Goal: Navigation & Orientation: Find specific page/section

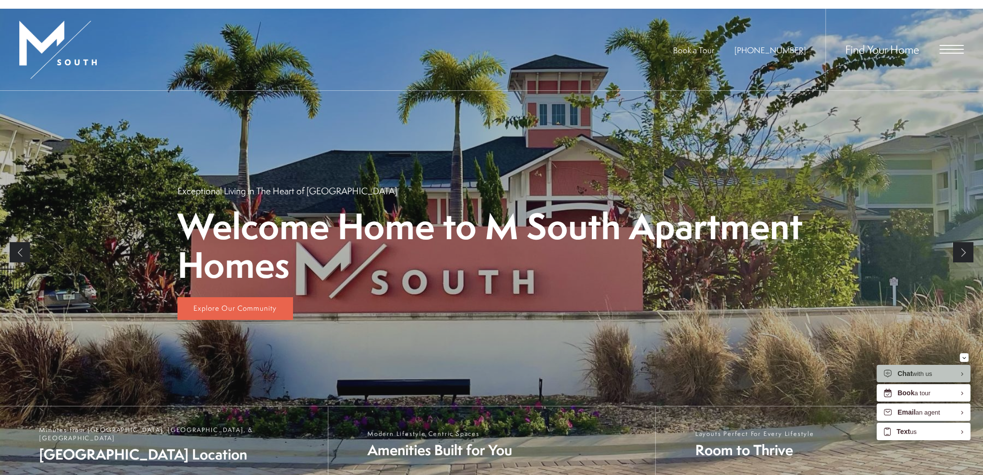
click at [956, 41] on div "Find Your Home" at bounding box center [895, 50] width 138 height 82
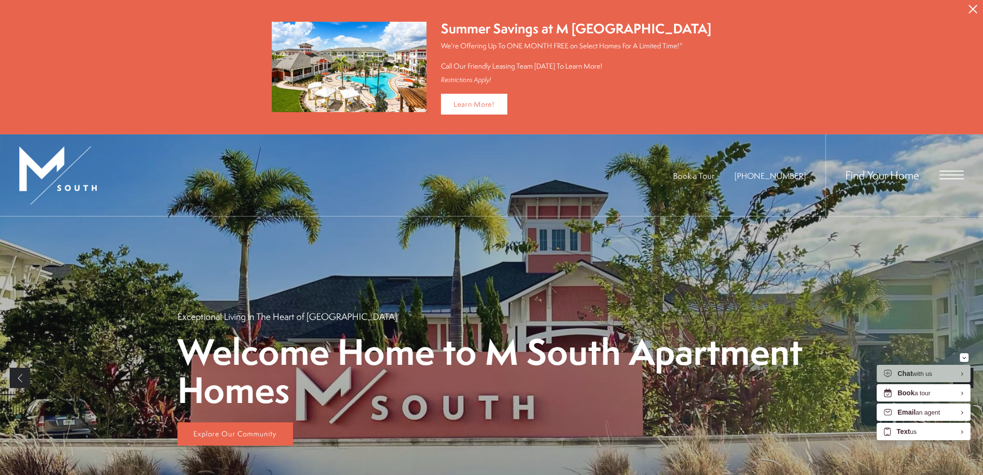
click at [938, 175] on div "Find Your Home" at bounding box center [895, 175] width 138 height 82
click at [944, 176] on span "Open Menu" at bounding box center [952, 175] width 24 height 9
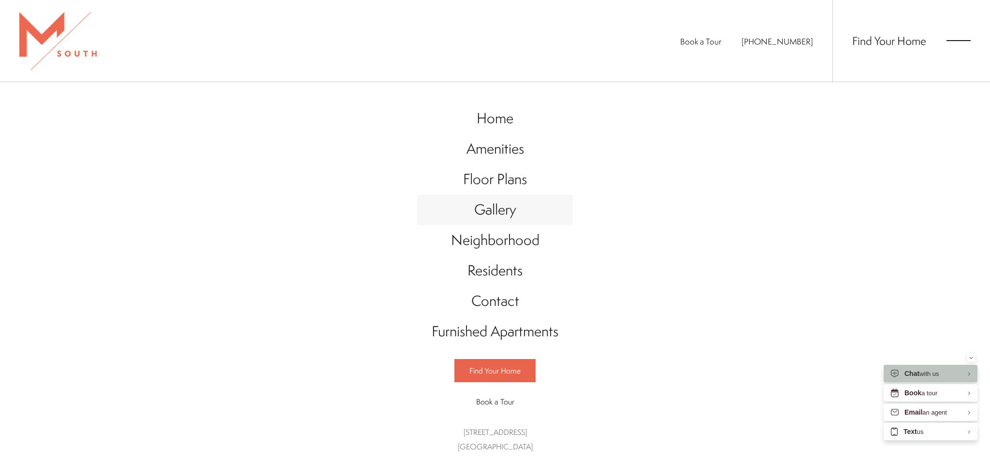
click at [494, 214] on span "Gallery" at bounding box center [495, 210] width 42 height 20
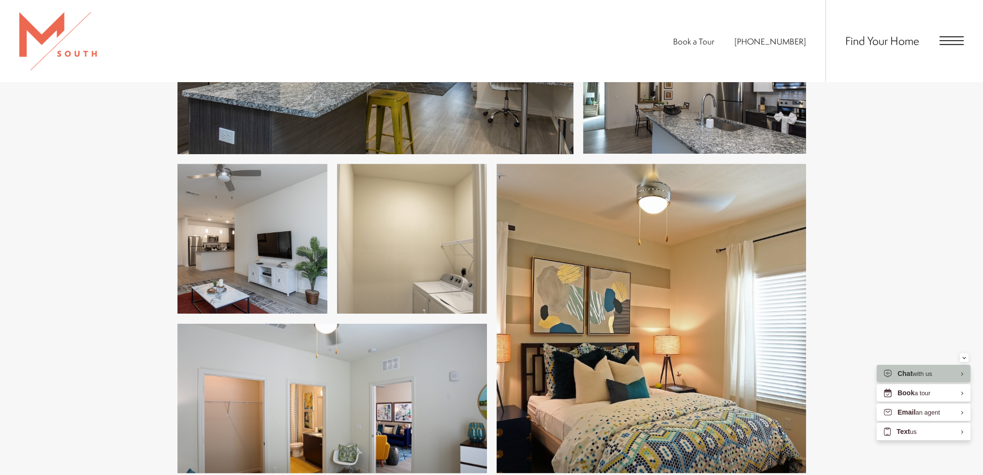
scroll to position [484, 0]
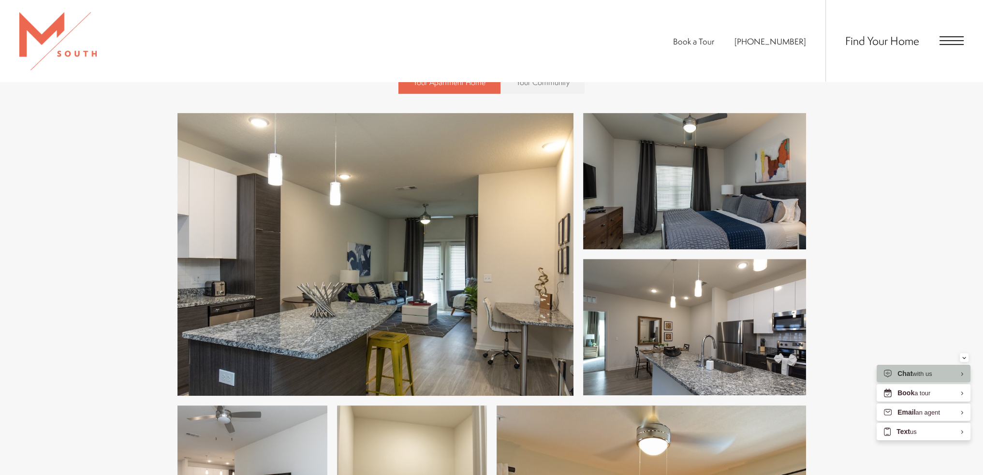
click at [675, 317] on img at bounding box center [694, 327] width 223 height 136
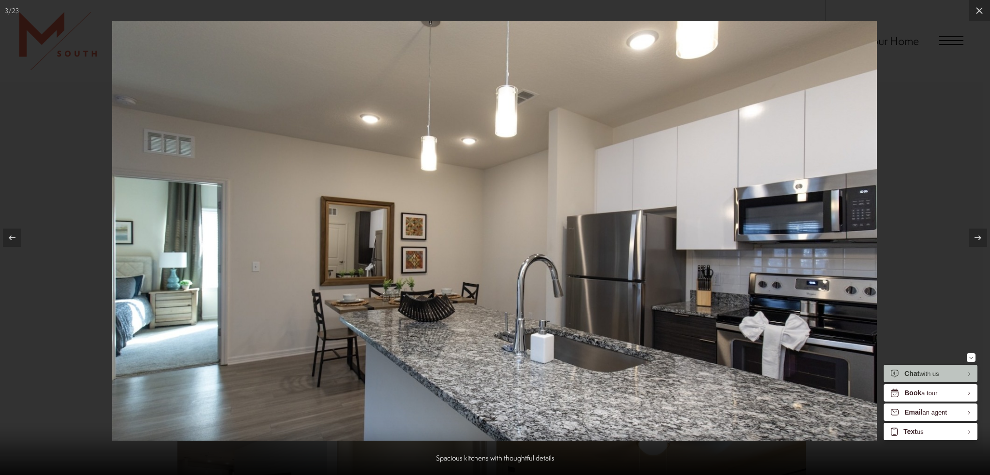
click at [958, 179] on div at bounding box center [495, 237] width 990 height 475
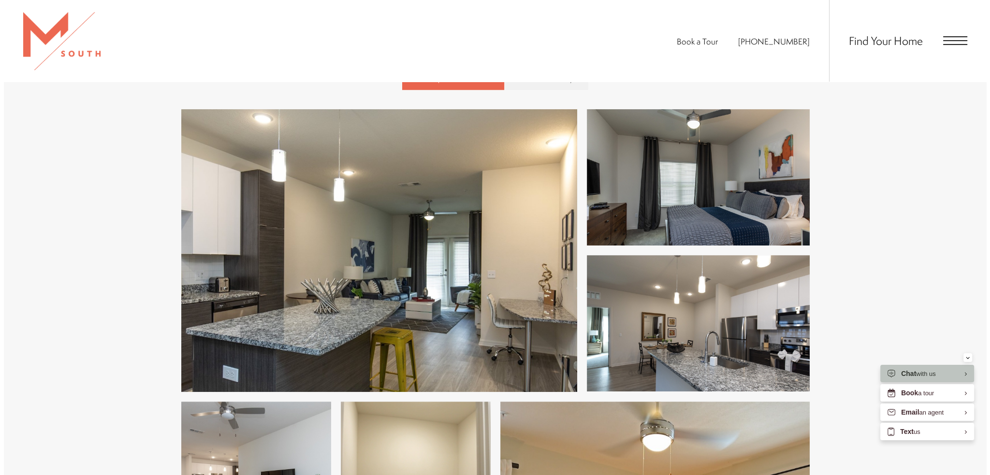
scroll to position [435, 0]
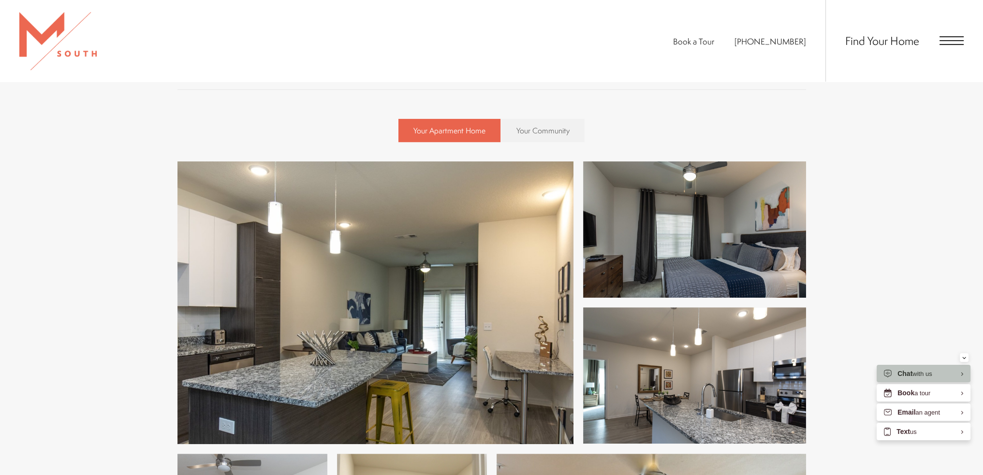
click at [663, 388] on img at bounding box center [694, 376] width 223 height 136
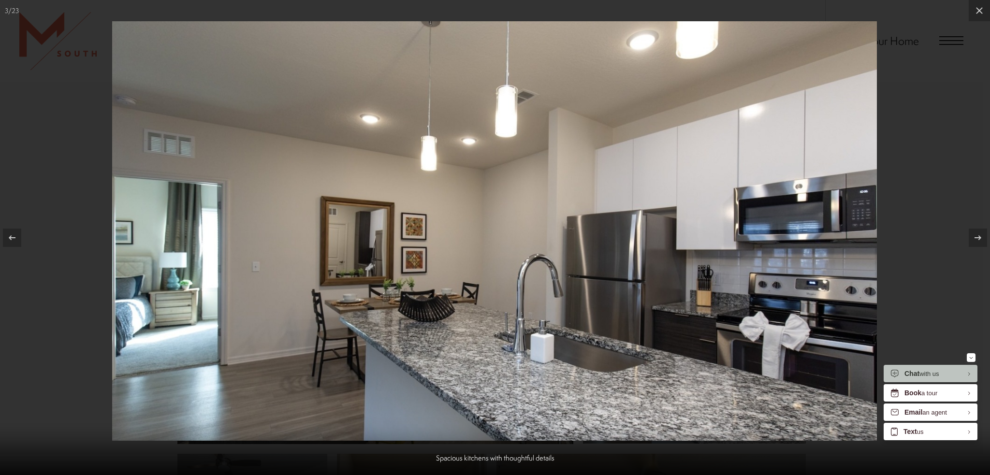
click at [929, 146] on div at bounding box center [495, 237] width 990 height 475
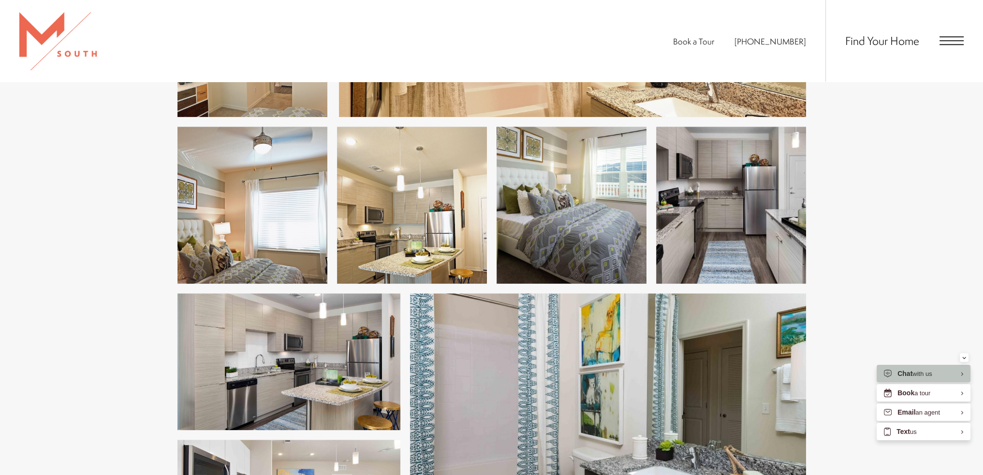
scroll to position [1693, 0]
